Goal: Transaction & Acquisition: Purchase product/service

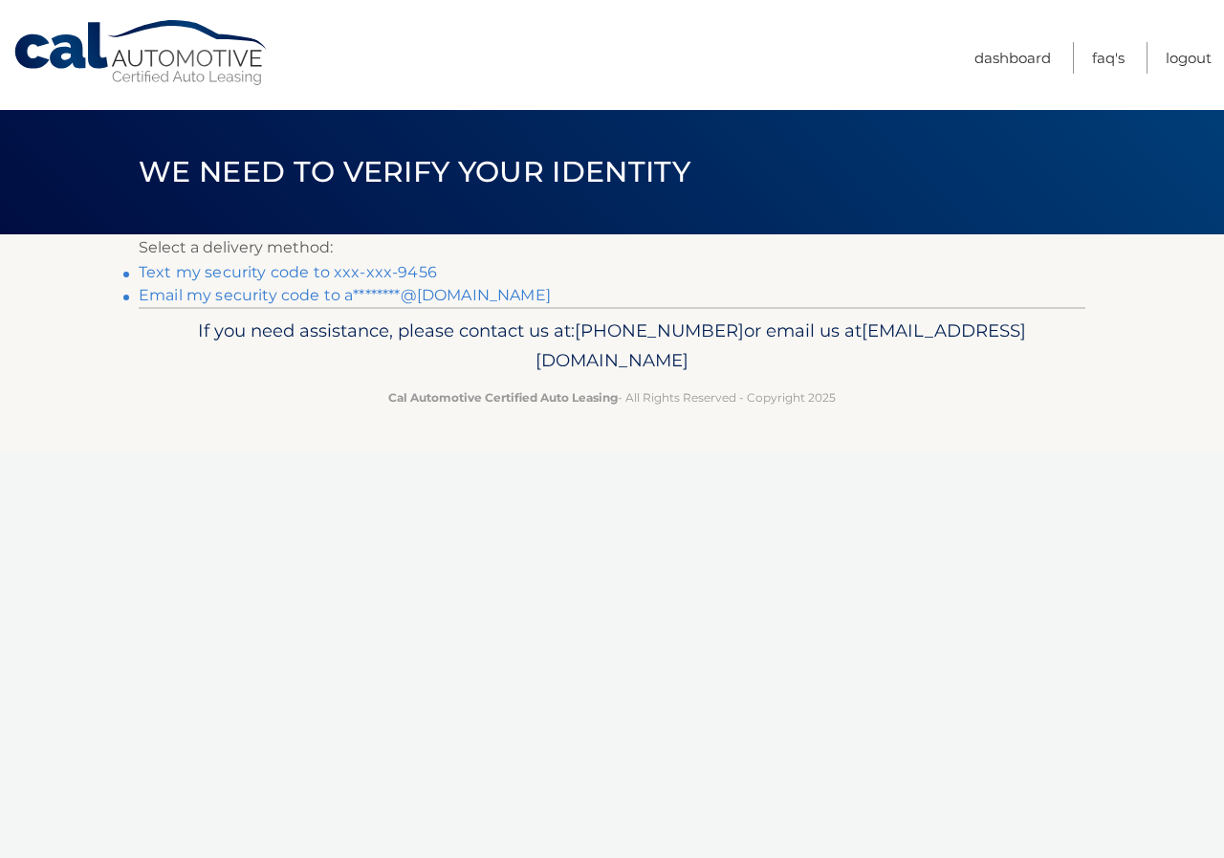
click at [339, 299] on link "Email my security code to a********@aol.com" at bounding box center [345, 295] width 412 height 18
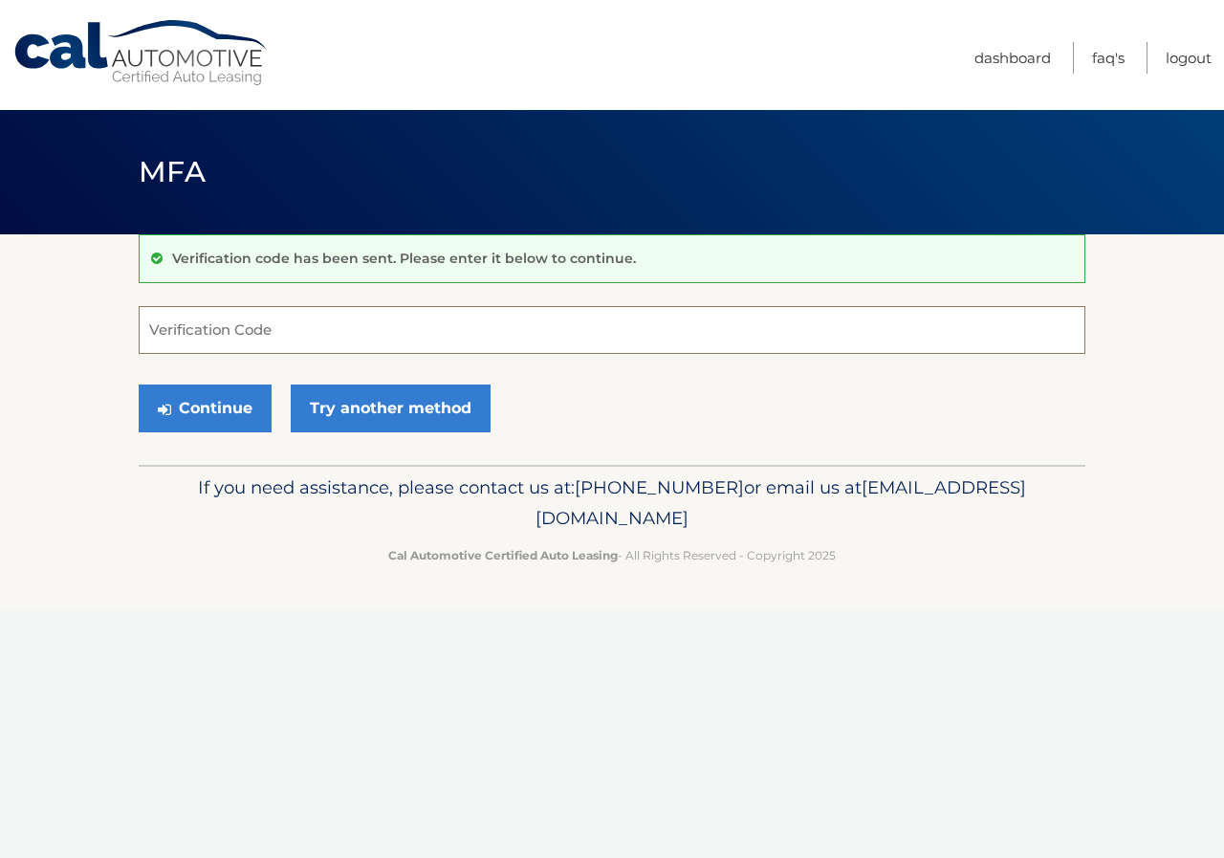
click at [325, 324] on input "Verification Code" at bounding box center [612, 330] width 947 height 48
type input "536831"
click at [210, 404] on button "Continue" at bounding box center [205, 408] width 133 height 48
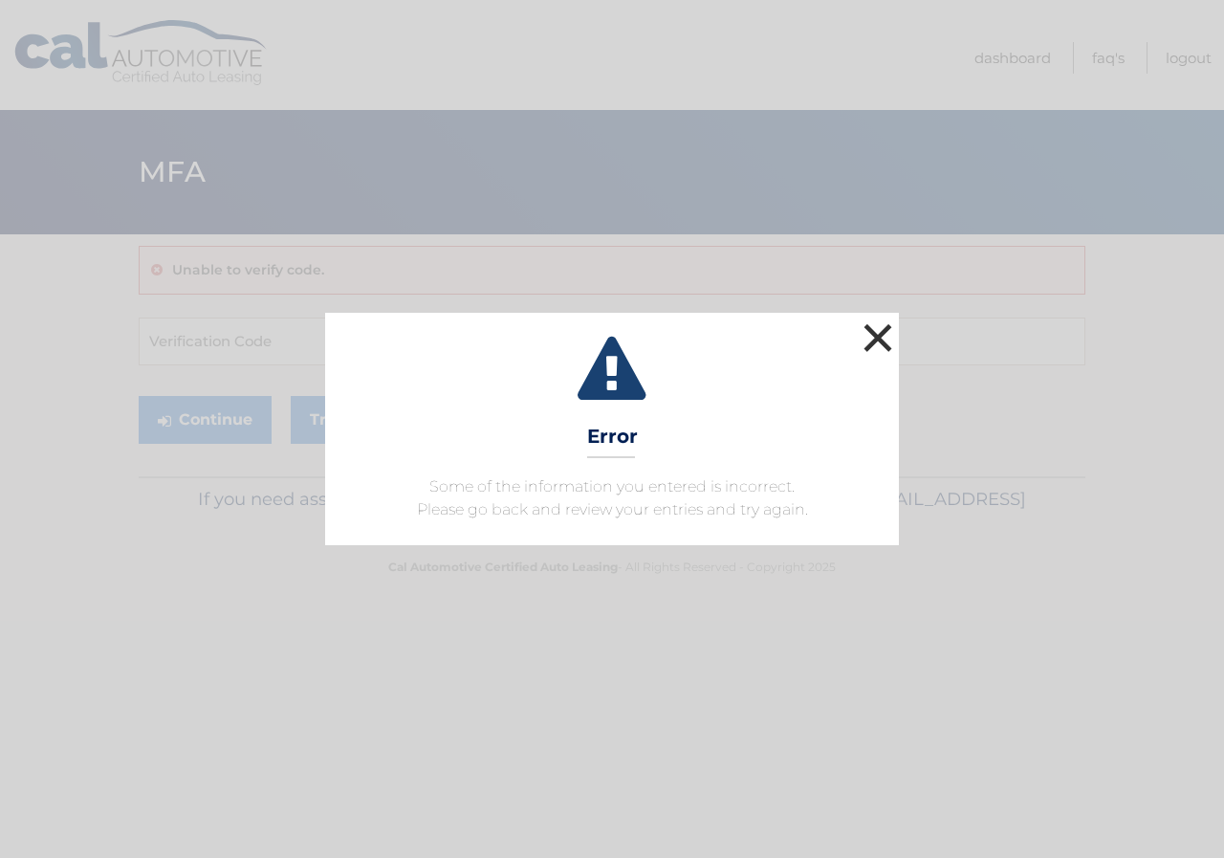
click at [878, 329] on button "×" at bounding box center [878, 337] width 38 height 38
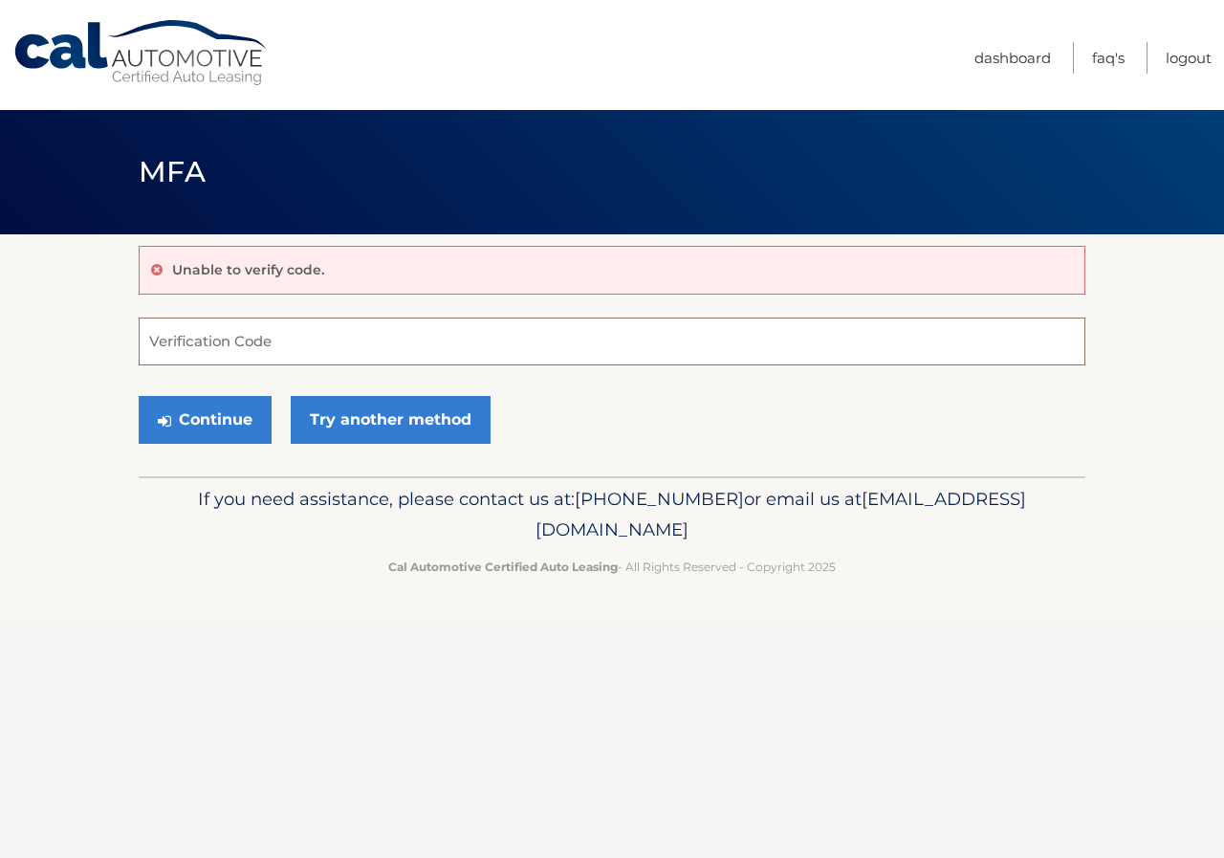
click at [229, 332] on input "Verification Code" at bounding box center [612, 341] width 947 height 48
type input "535831"
click at [217, 427] on button "Continue" at bounding box center [205, 420] width 133 height 48
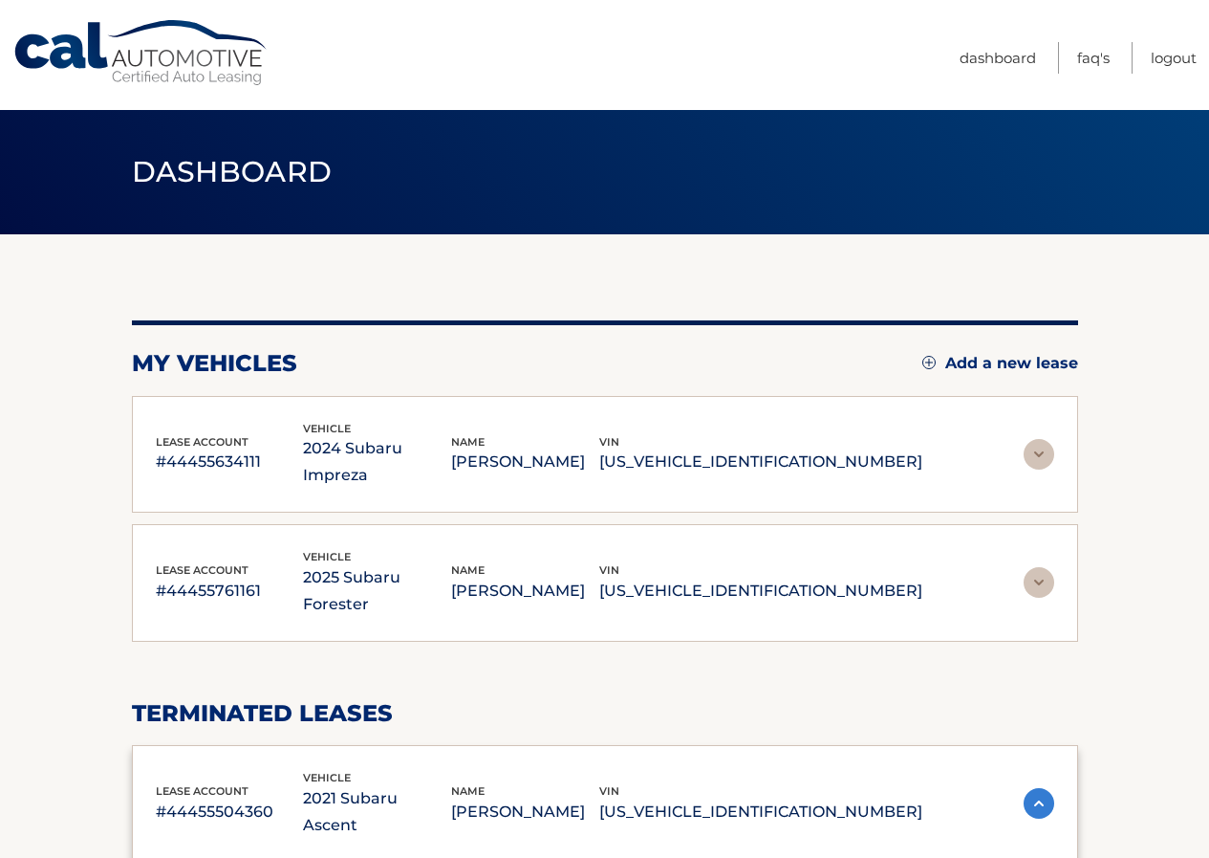
click at [1032, 439] on img at bounding box center [1039, 454] width 31 height 31
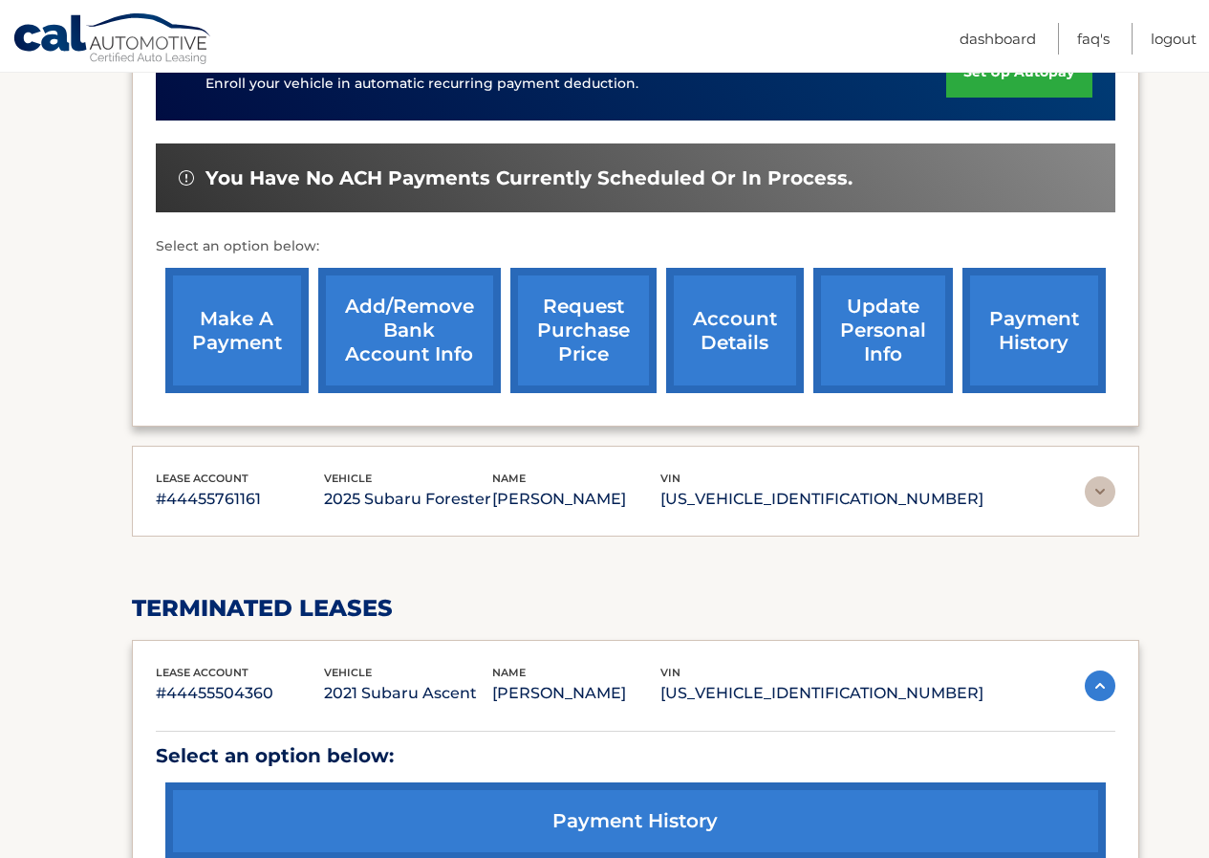
scroll to position [574, 0]
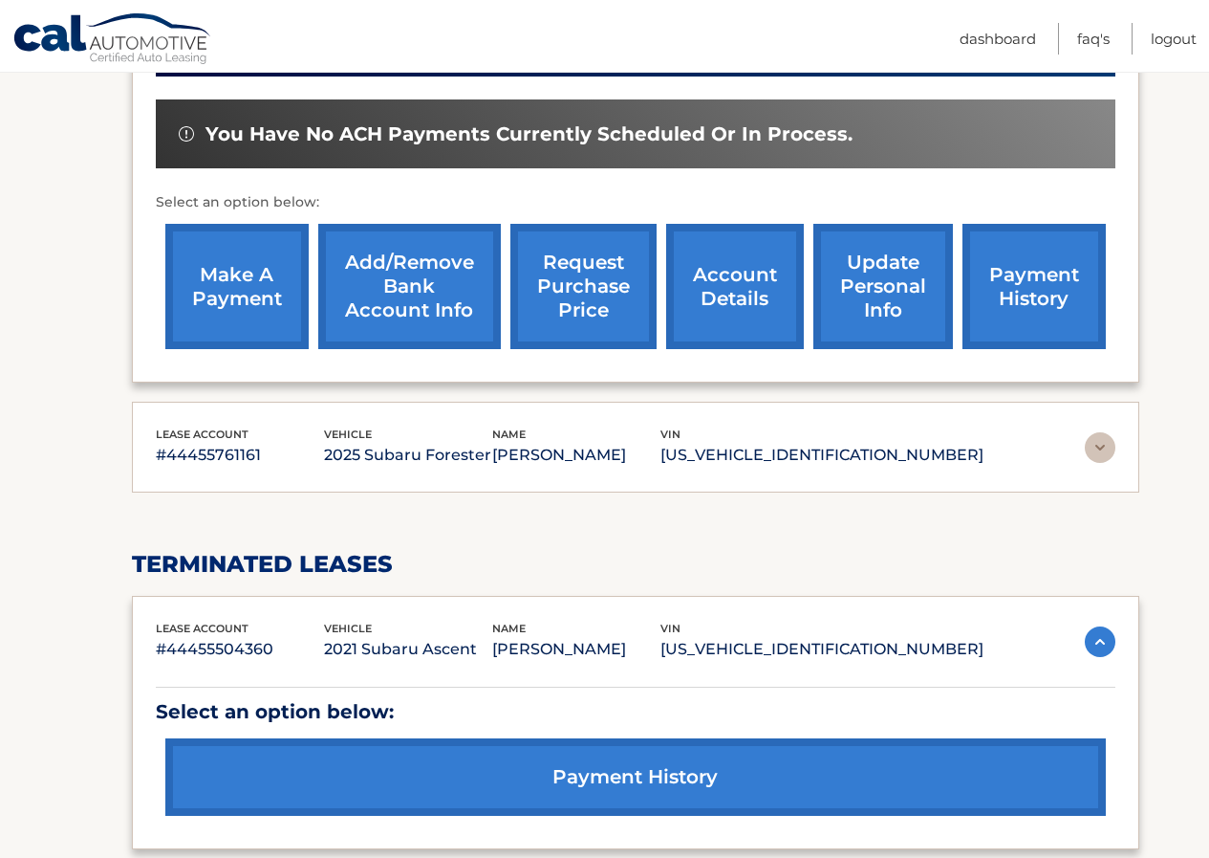
click at [233, 294] on link "make a payment" at bounding box center [236, 286] width 143 height 125
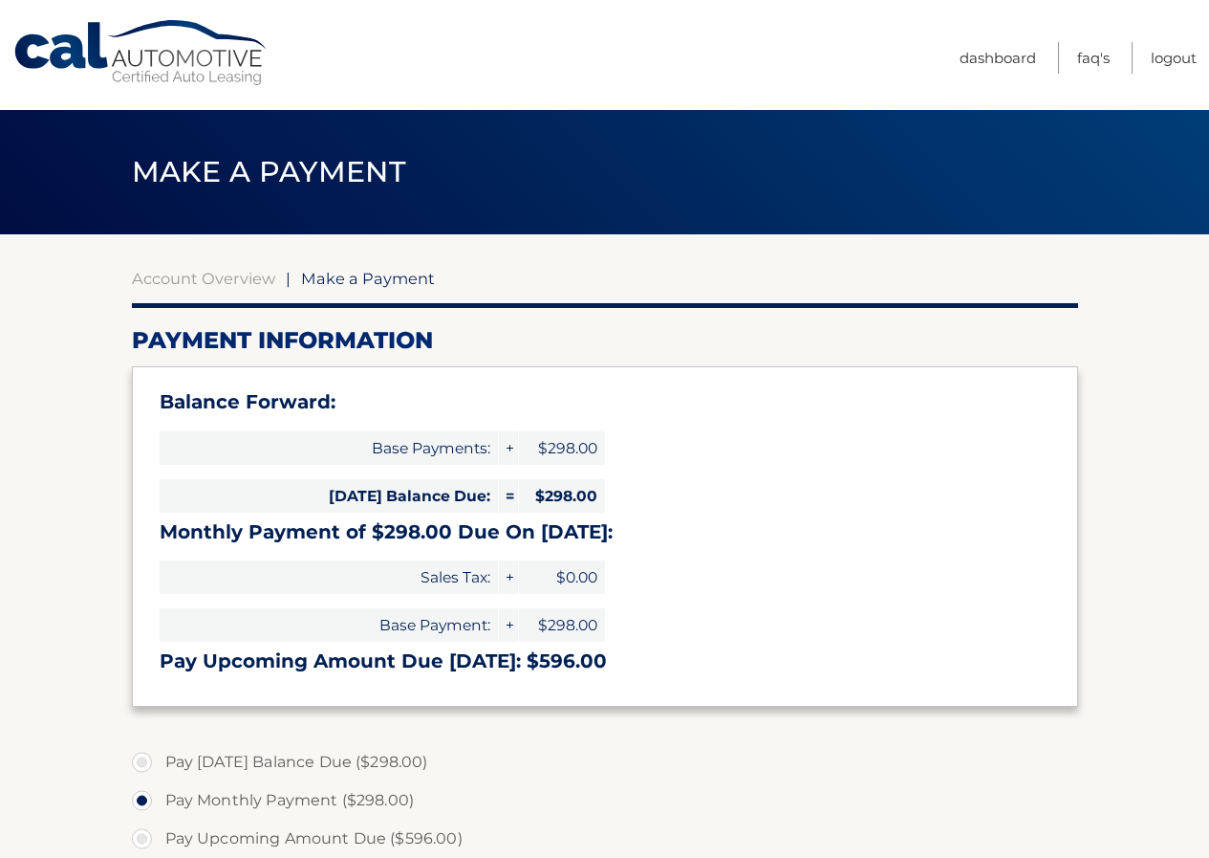
select select "NTliMWI3NWMtOGZmNS00NDQxLTlmZDktMDM2Yjc1NzhlN2Rh"
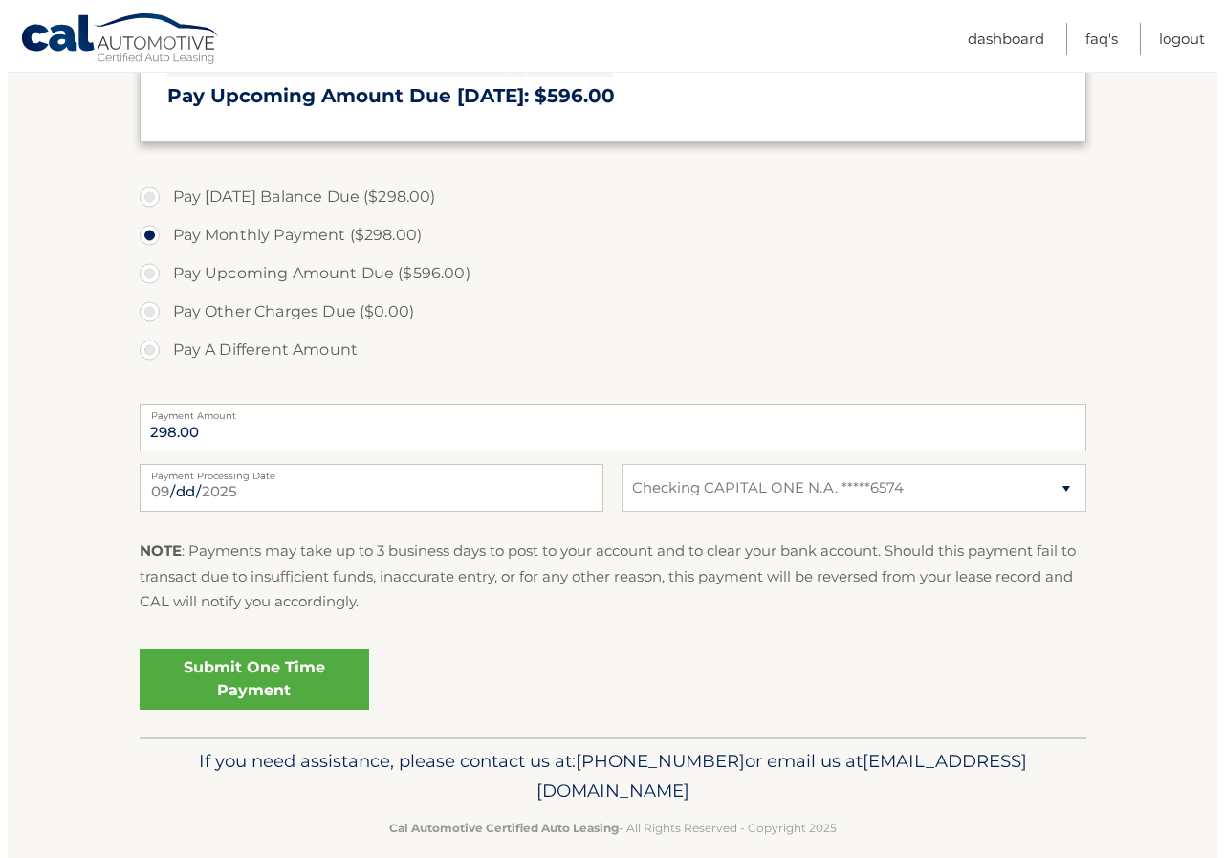
scroll to position [574, 0]
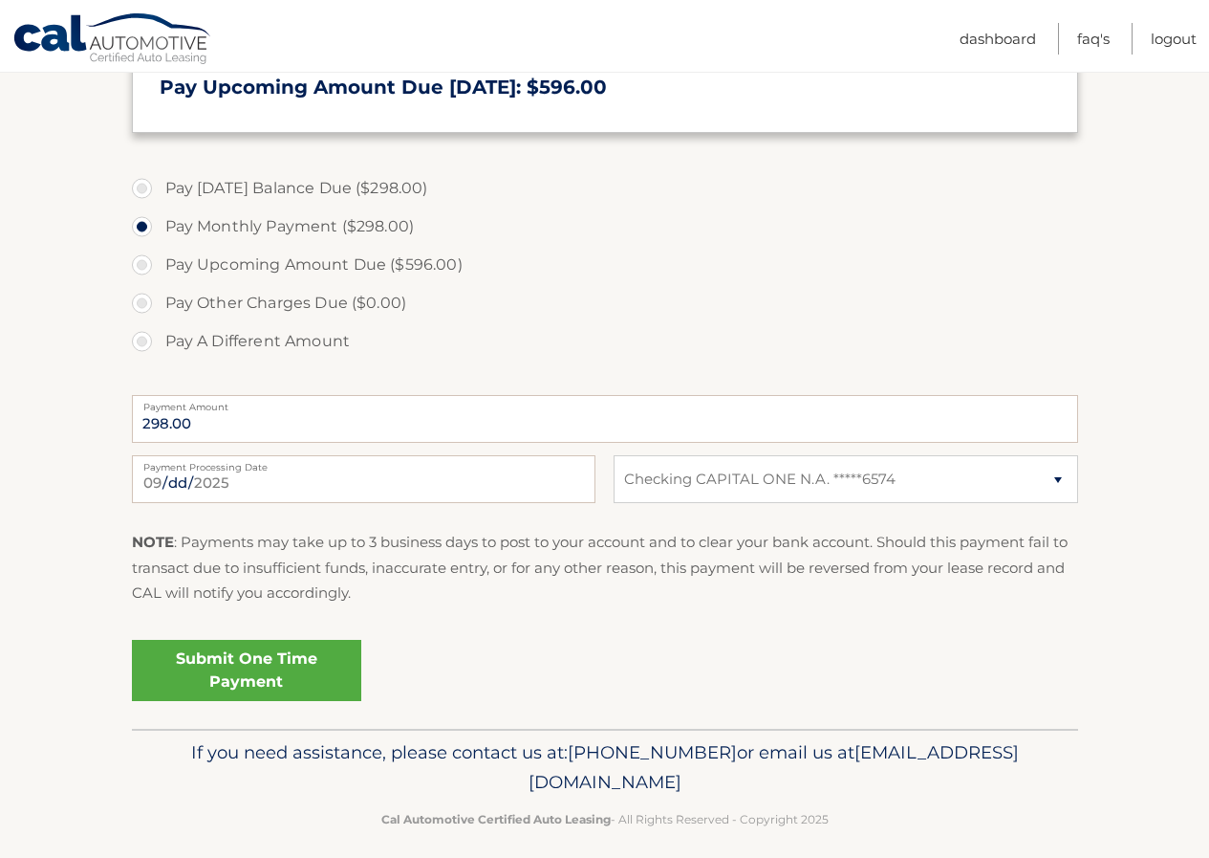
click at [238, 654] on link "Submit One Time Payment" at bounding box center [246, 670] width 229 height 61
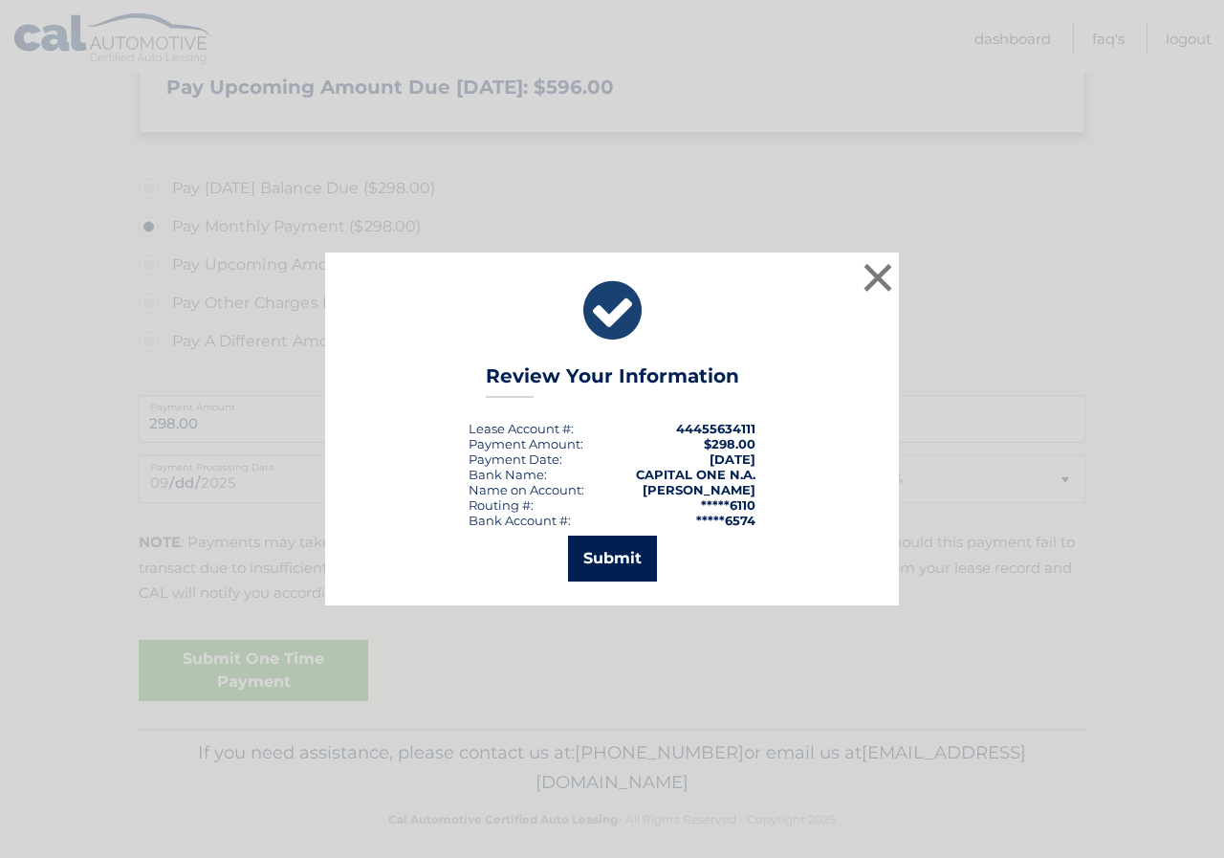
click at [595, 567] on button "Submit" at bounding box center [612, 558] width 89 height 46
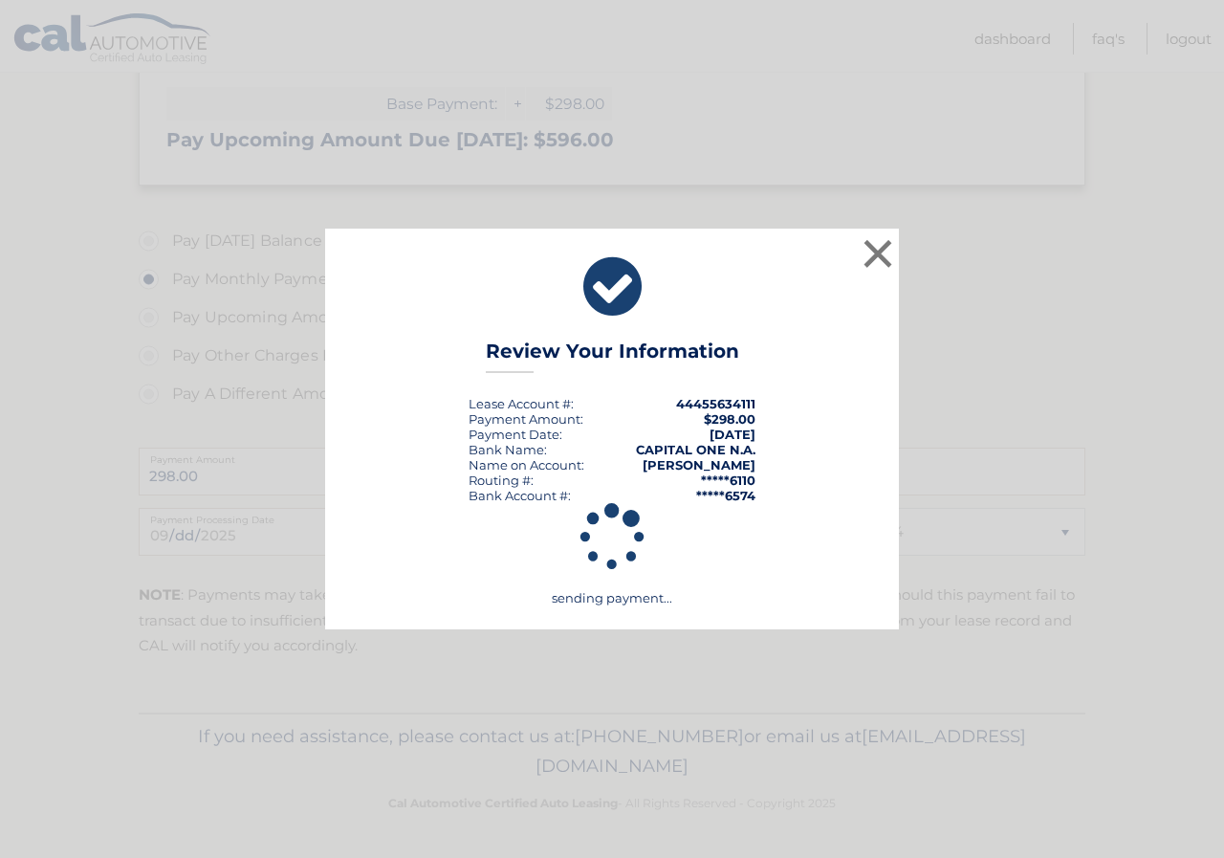
scroll to position [521, 0]
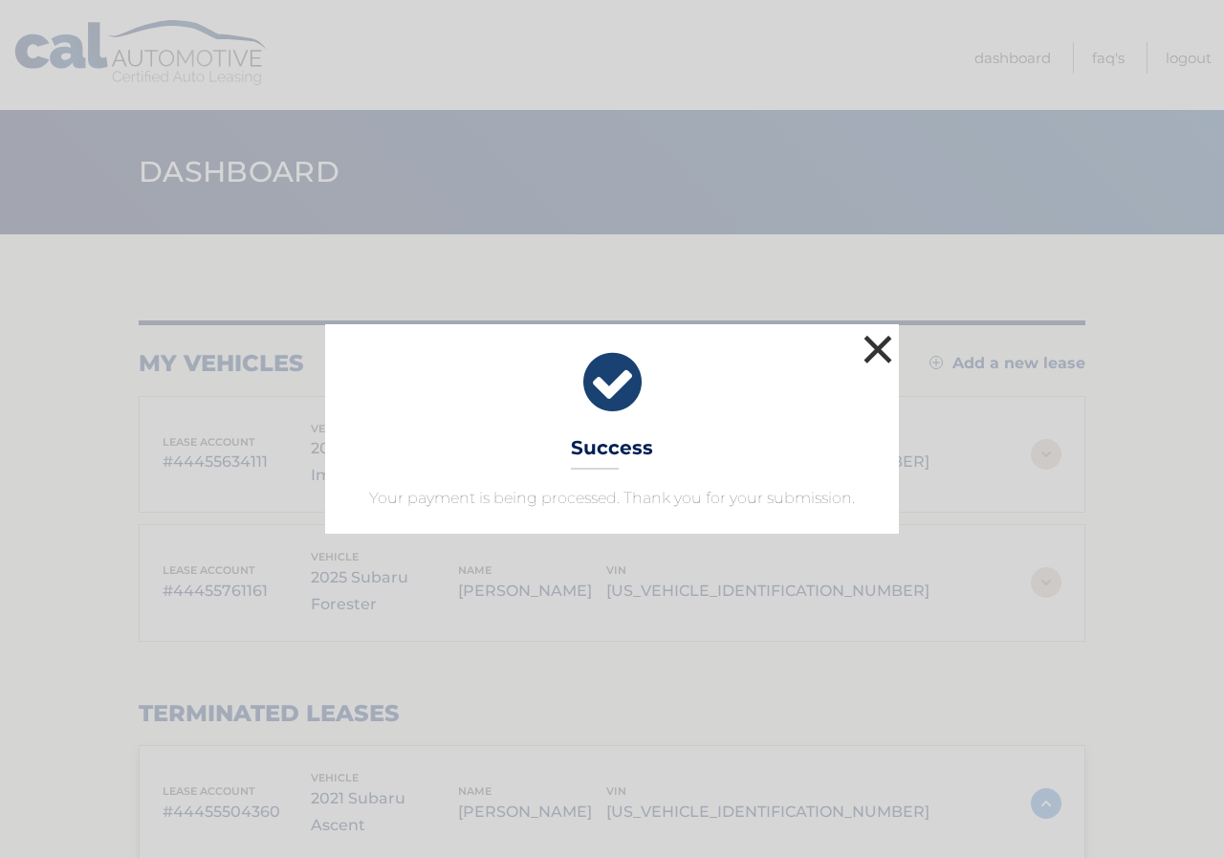
click at [867, 346] on button "×" at bounding box center [878, 349] width 38 height 38
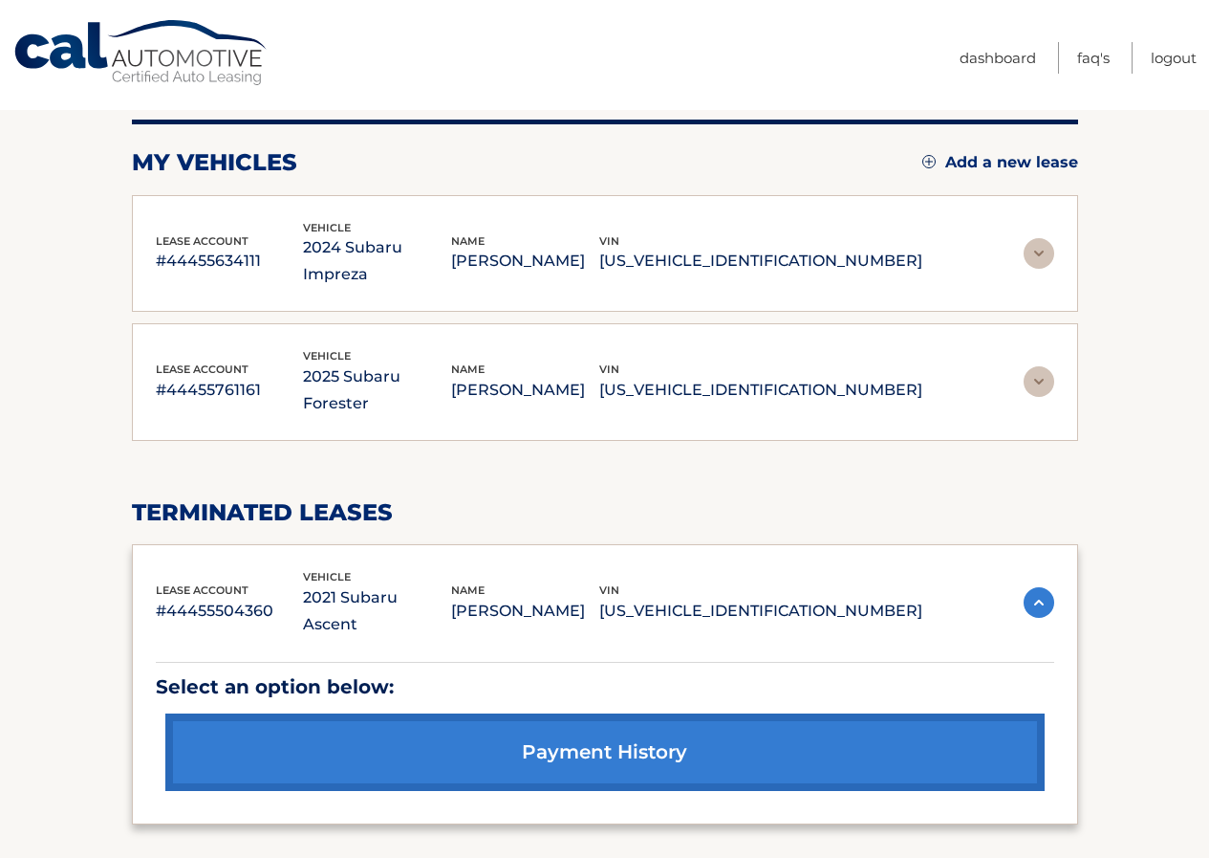
scroll to position [270, 0]
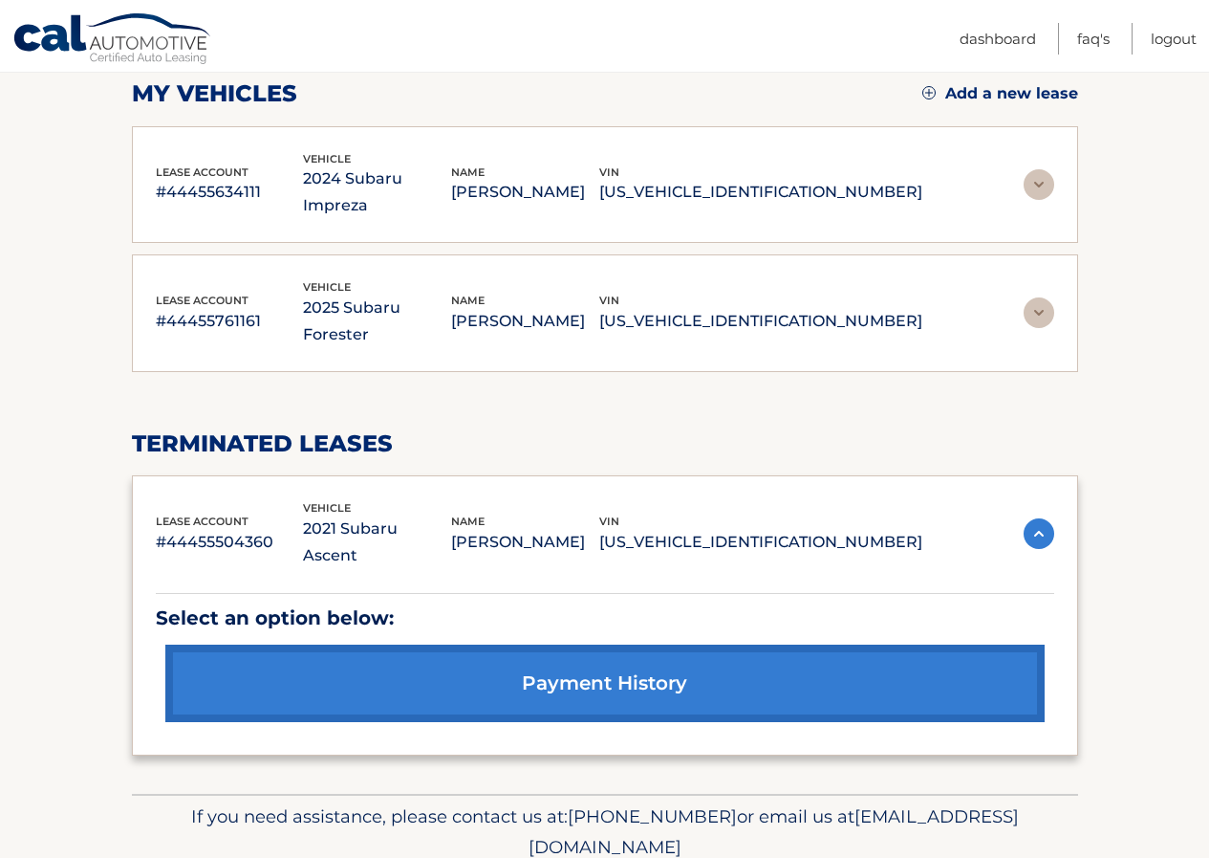
click at [451, 294] on p "2025 Subaru Forester" at bounding box center [377, 321] width 148 height 54
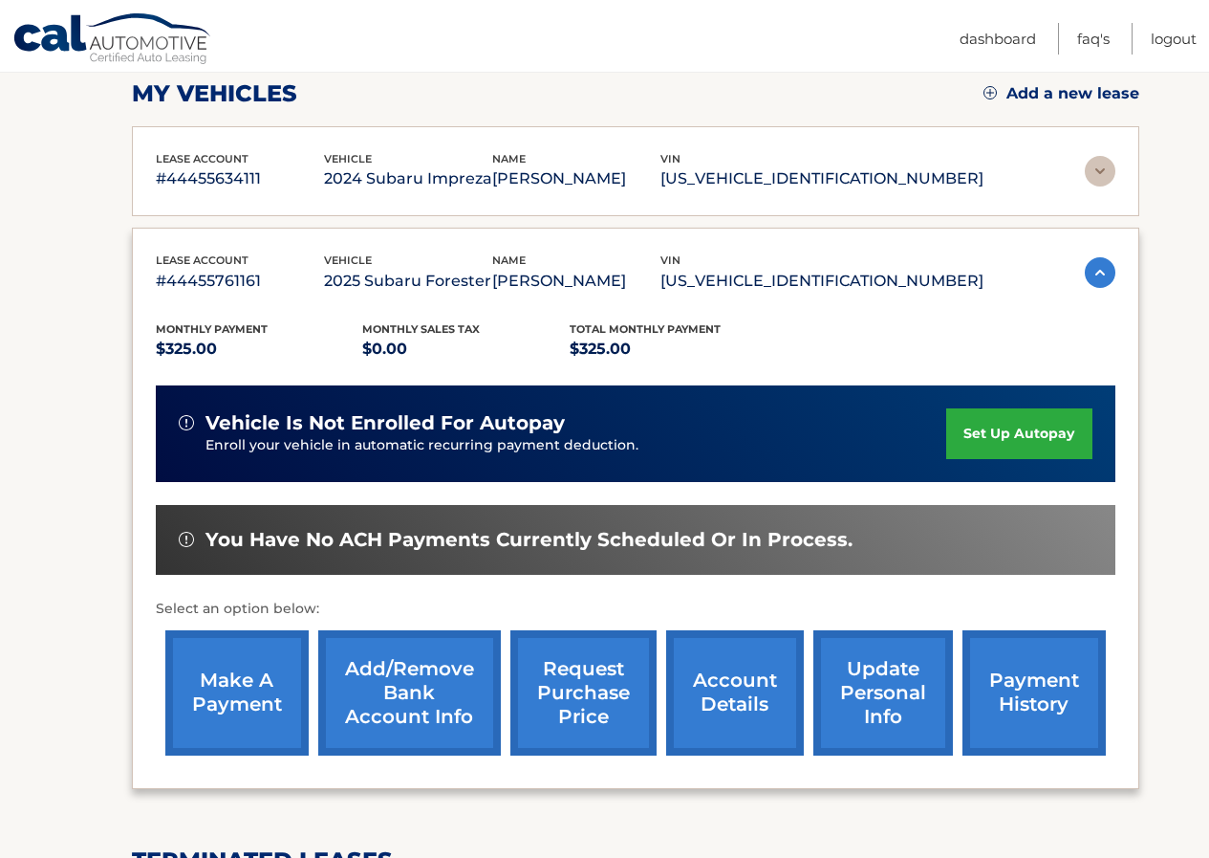
click at [996, 682] on link "payment history" at bounding box center [1034, 692] width 143 height 125
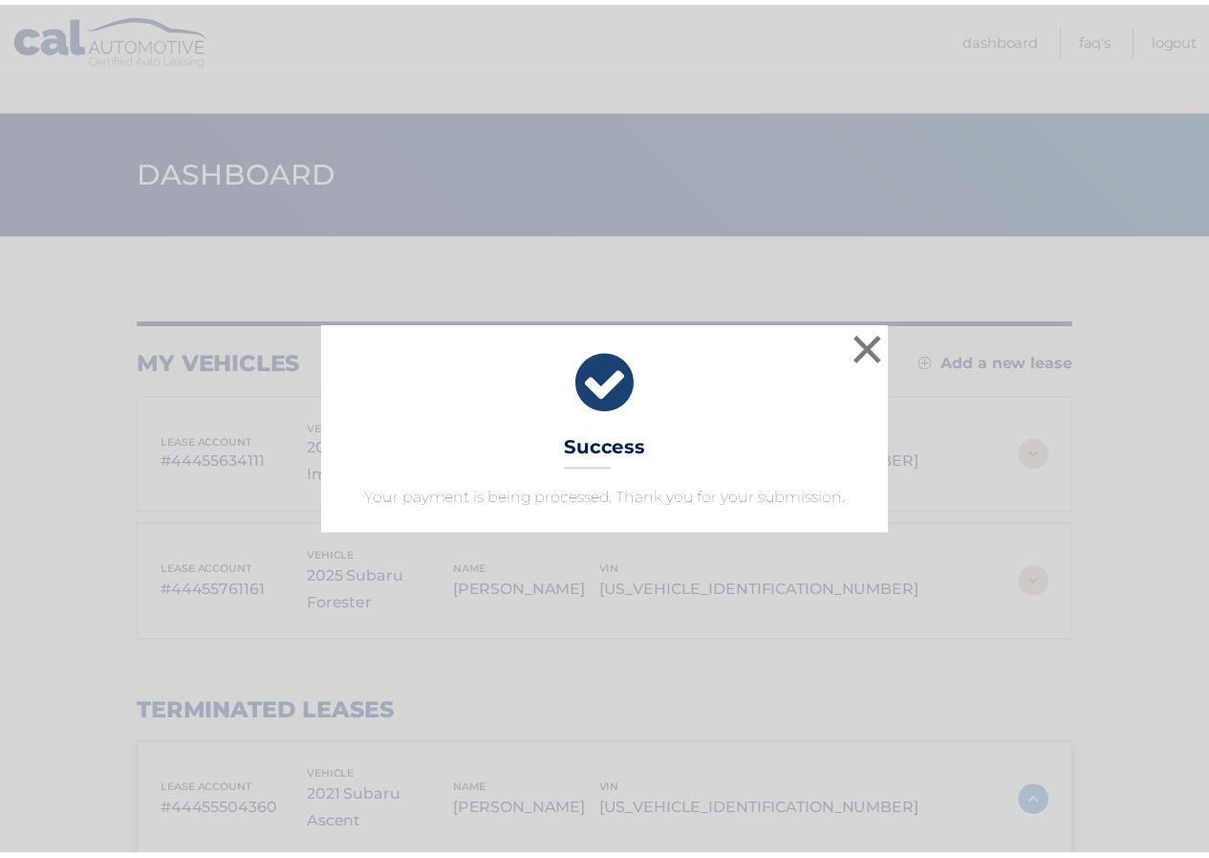
scroll to position [173, 0]
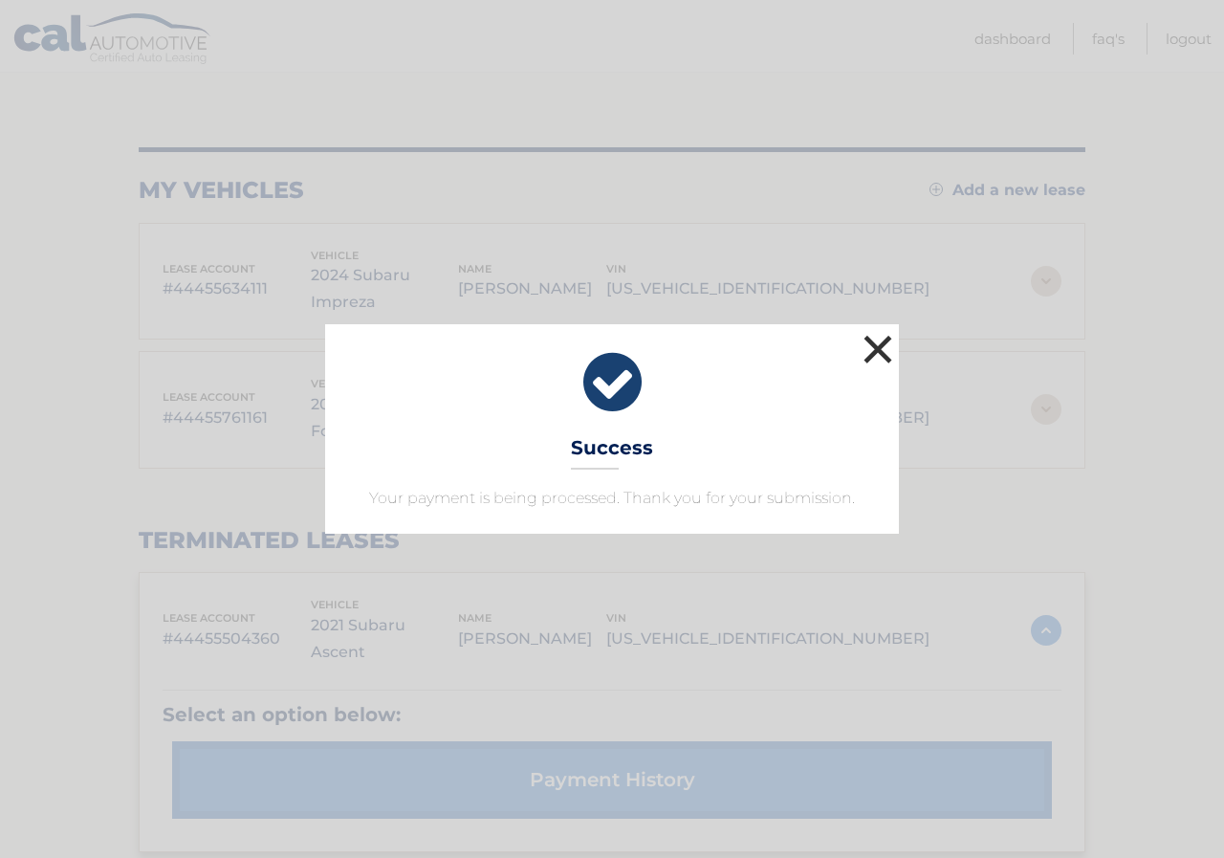
click at [866, 339] on button "×" at bounding box center [878, 349] width 38 height 38
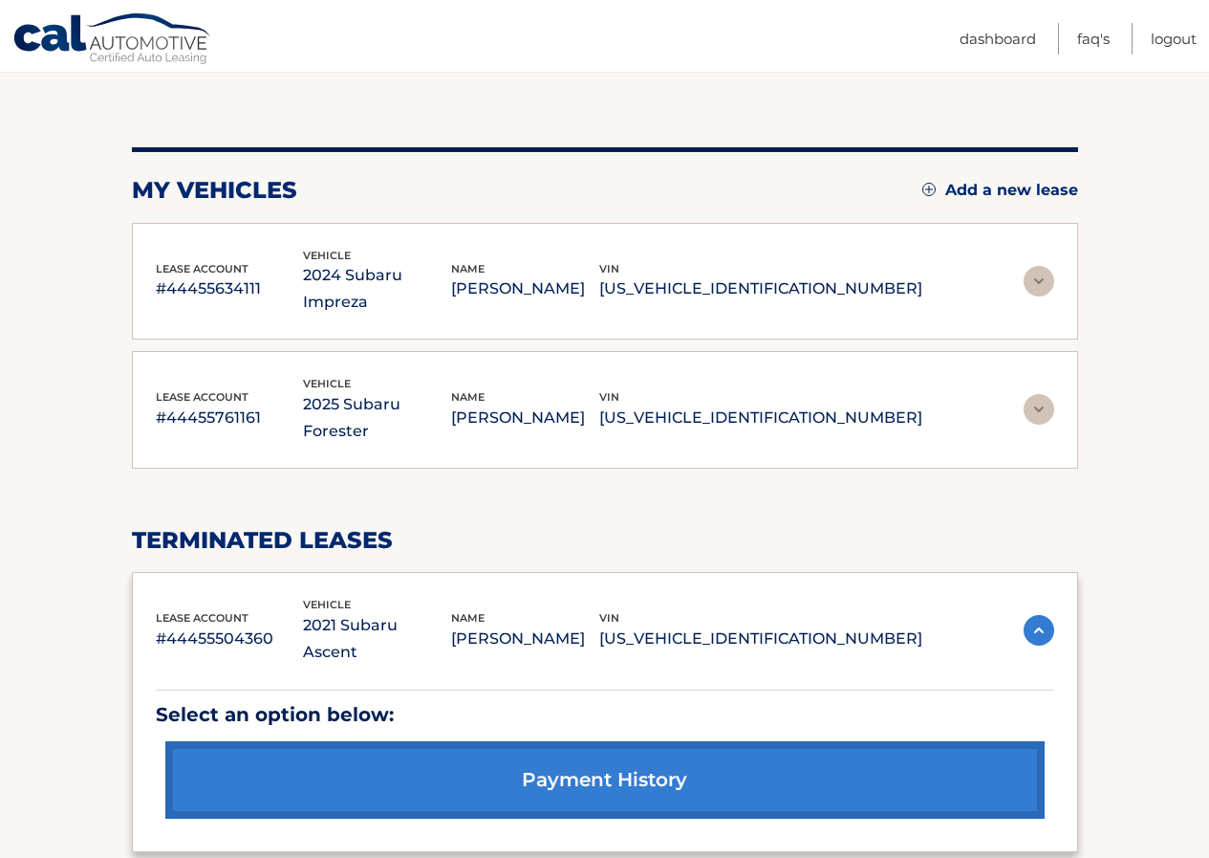
click at [764, 275] on p "[US_VEHICLE_IDENTIFICATION_NUMBER]" at bounding box center [760, 288] width 323 height 27
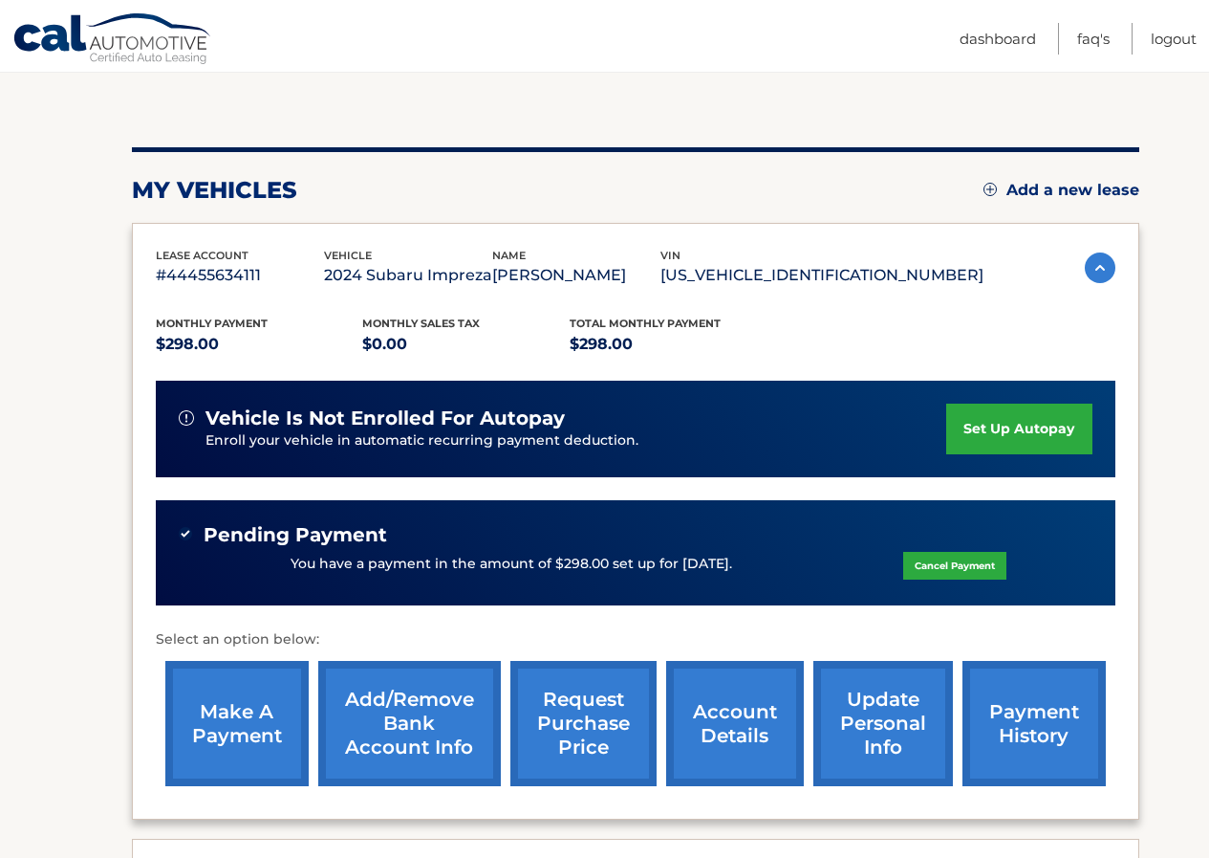
click at [1043, 711] on link "payment history" at bounding box center [1034, 723] width 143 height 125
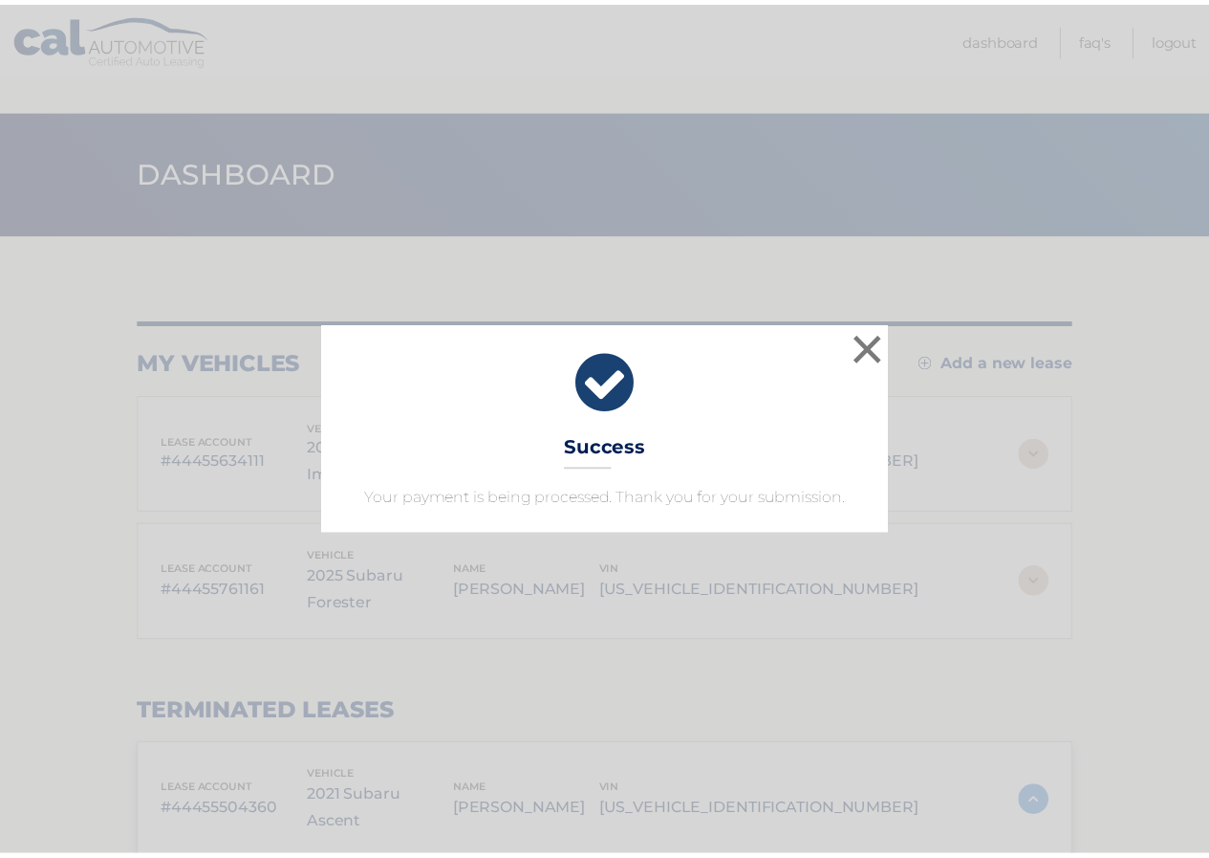
scroll to position [173, 0]
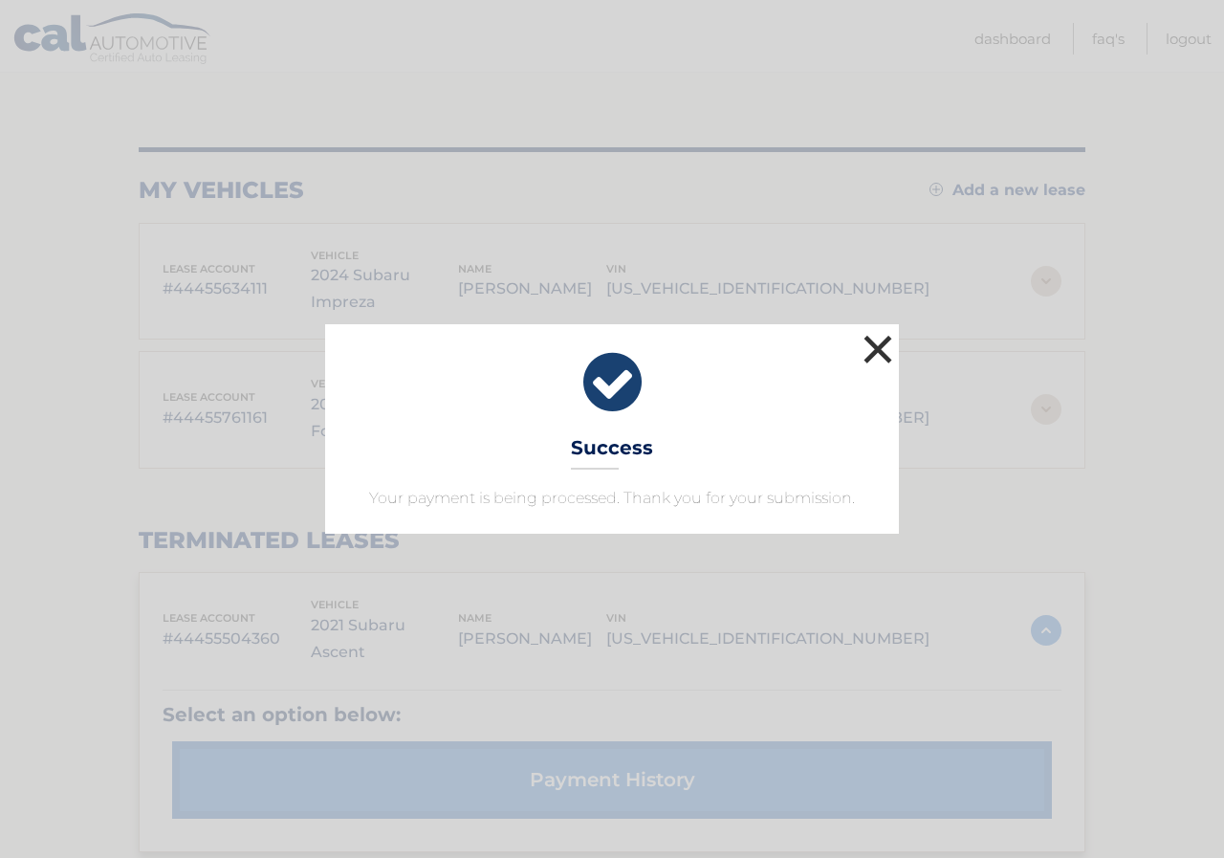
click at [866, 342] on button "×" at bounding box center [878, 349] width 38 height 38
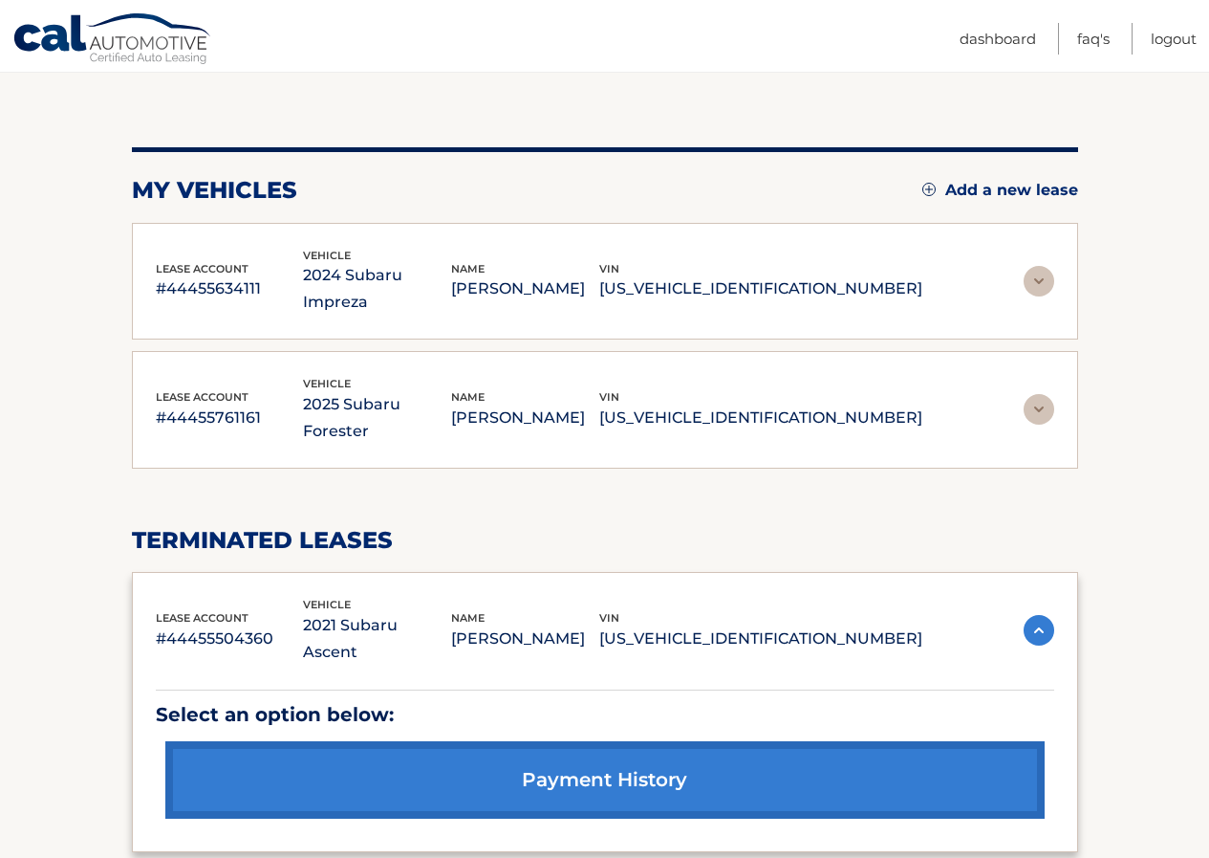
click at [599, 275] on p "[PERSON_NAME]" at bounding box center [525, 288] width 148 height 27
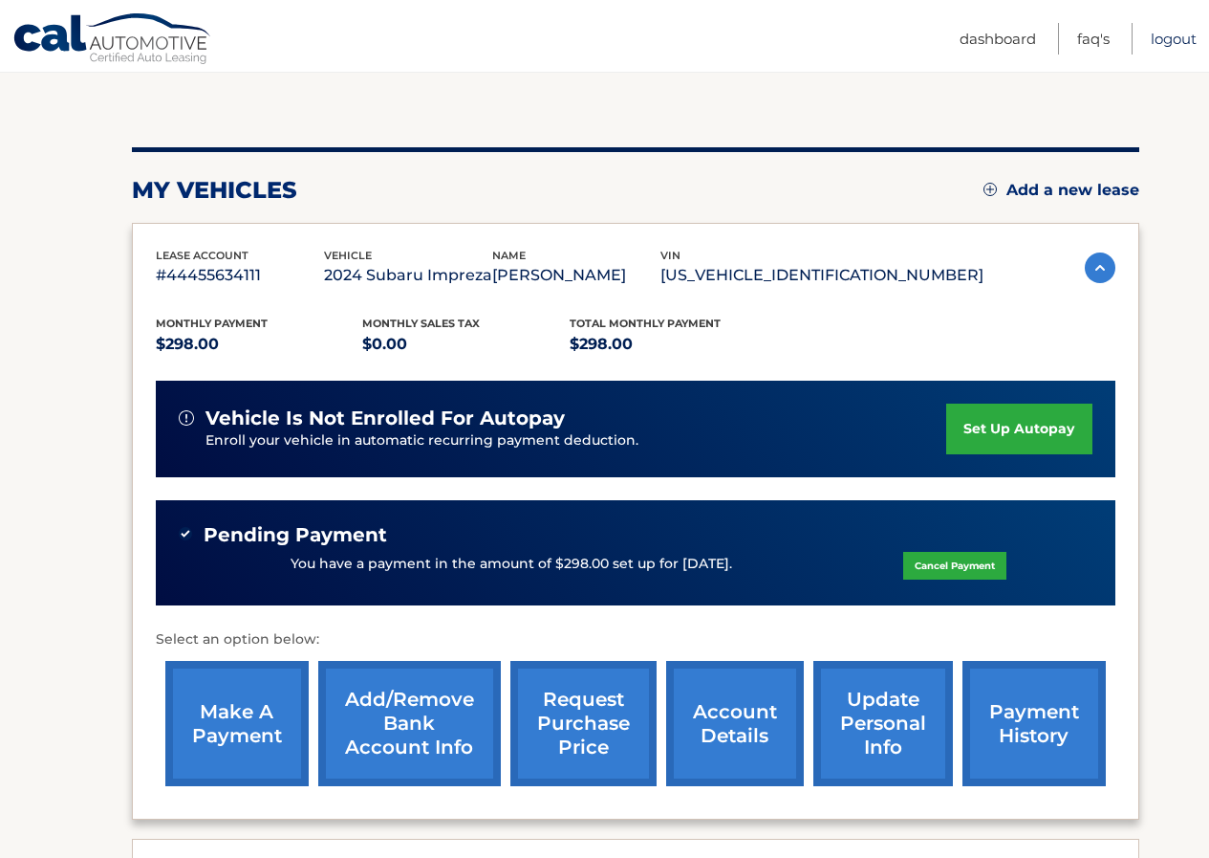
click at [1170, 35] on link "Logout" at bounding box center [1174, 39] width 46 height 32
